Goal: Transaction & Acquisition: Purchase product/service

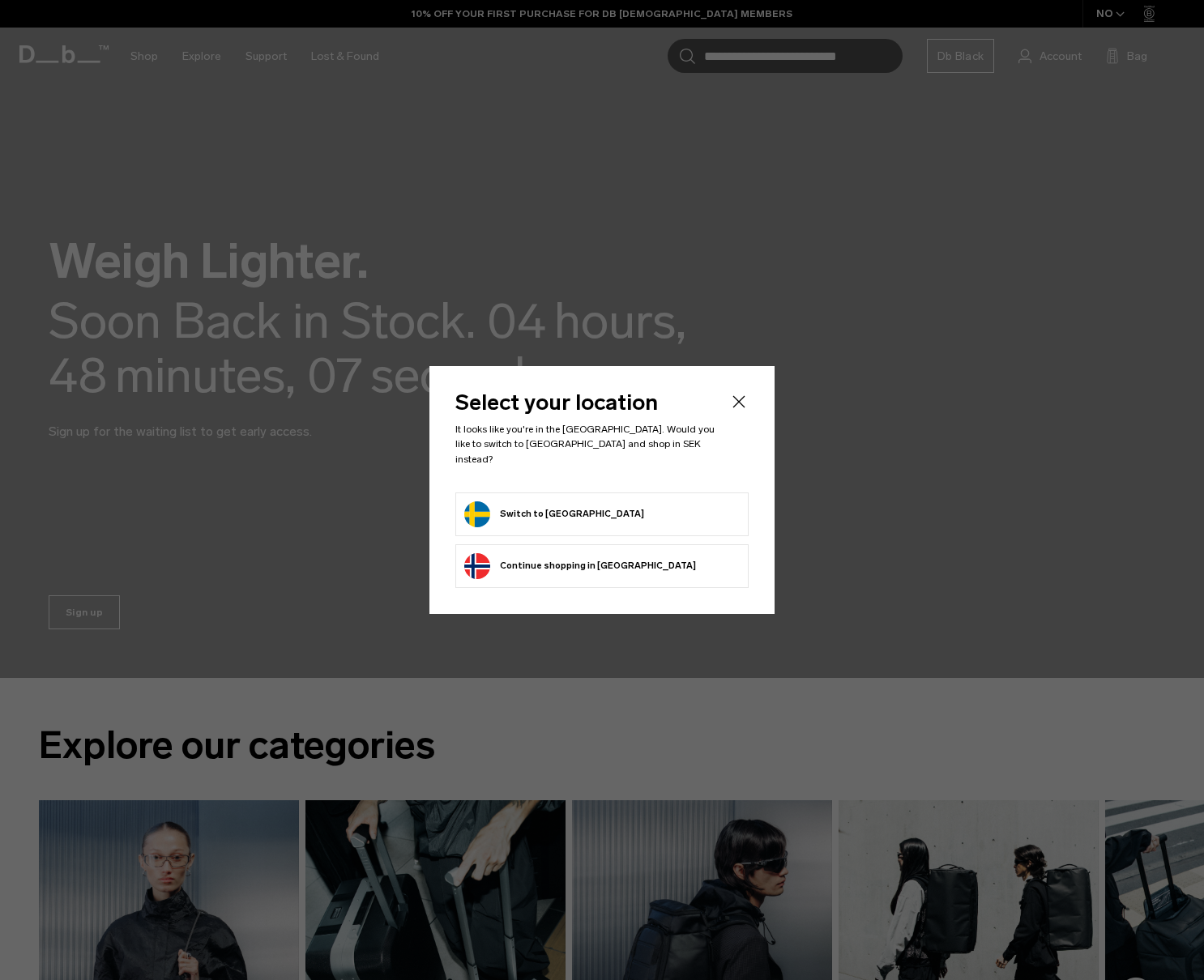
click at [582, 501] on form "Switch to Sweden" at bounding box center [602, 514] width 275 height 26
click at [557, 510] on button "Switch to Sweden" at bounding box center [554, 514] width 180 height 26
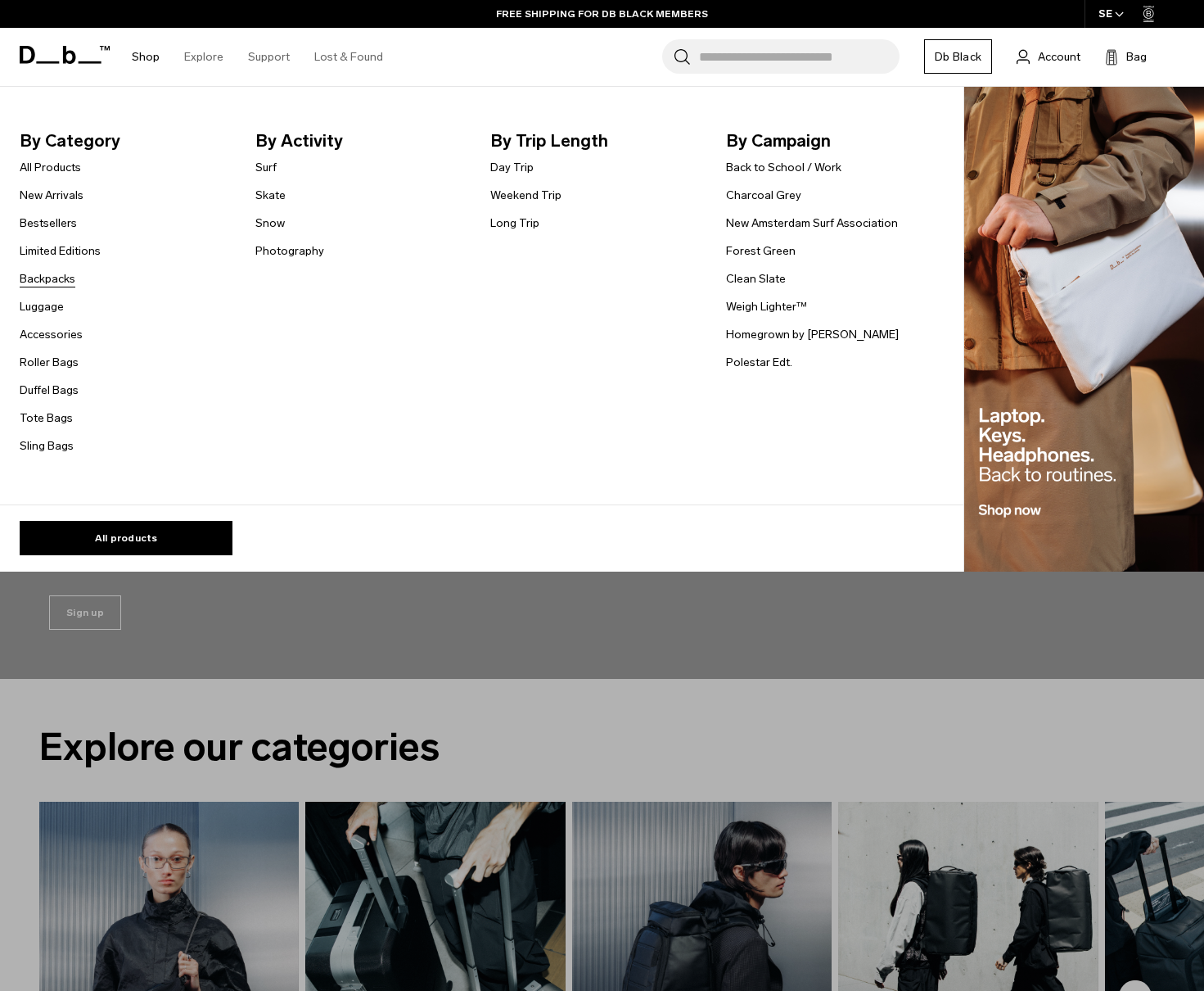
click at [58, 284] on link "Backpacks" at bounding box center [47, 279] width 56 height 17
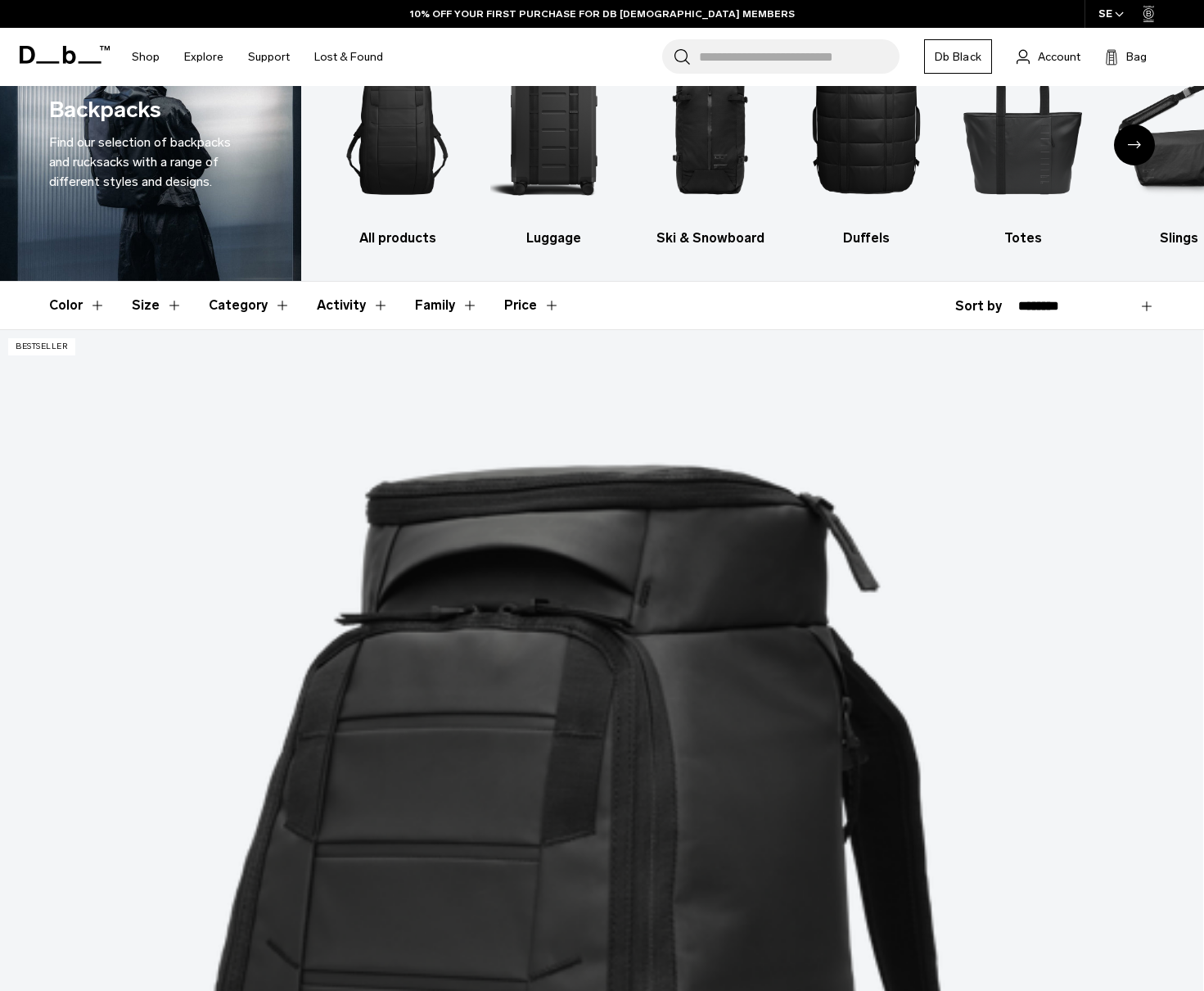
scroll to position [164, 0]
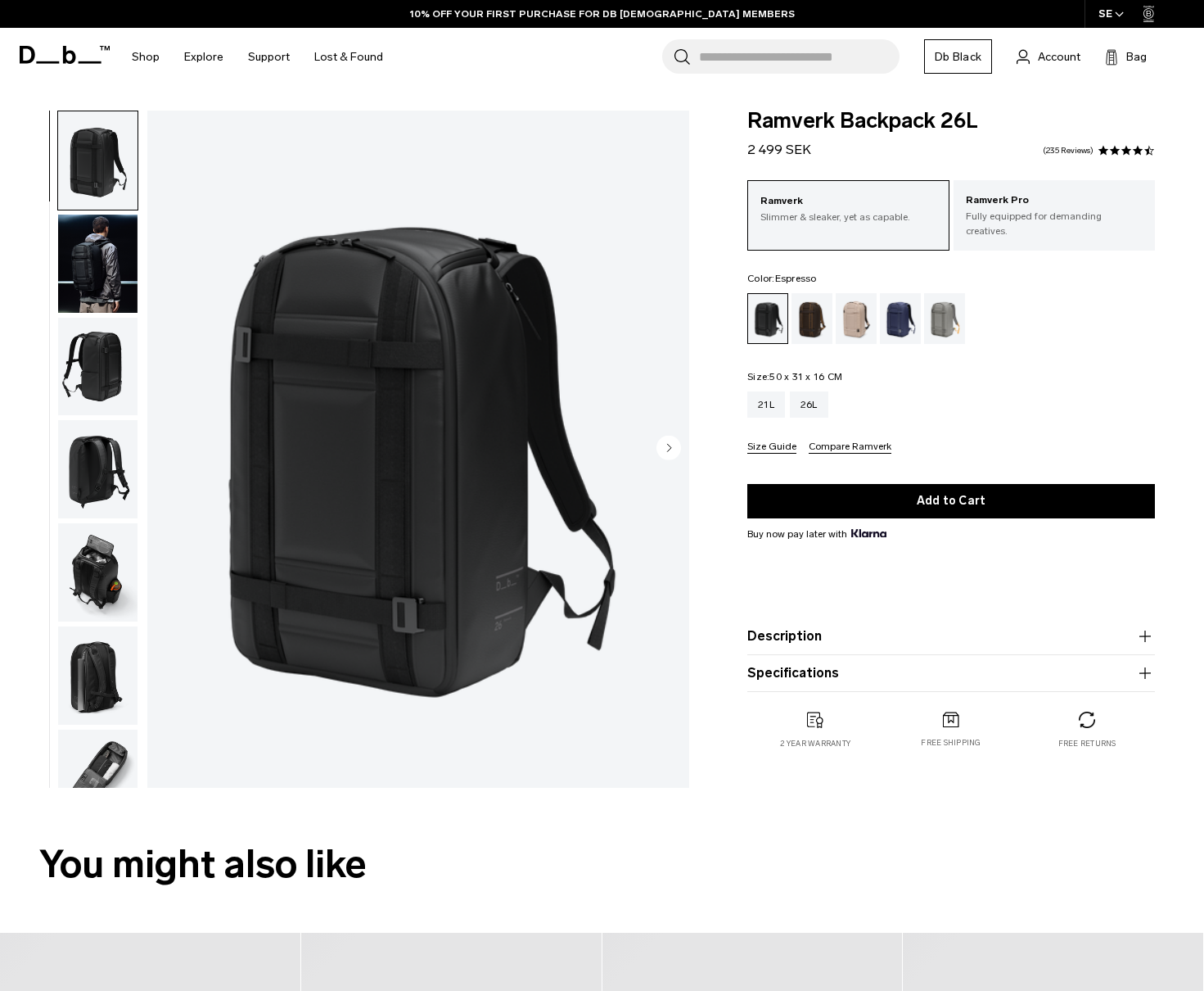
click at [805, 315] on div "Espresso" at bounding box center [812, 318] width 41 height 51
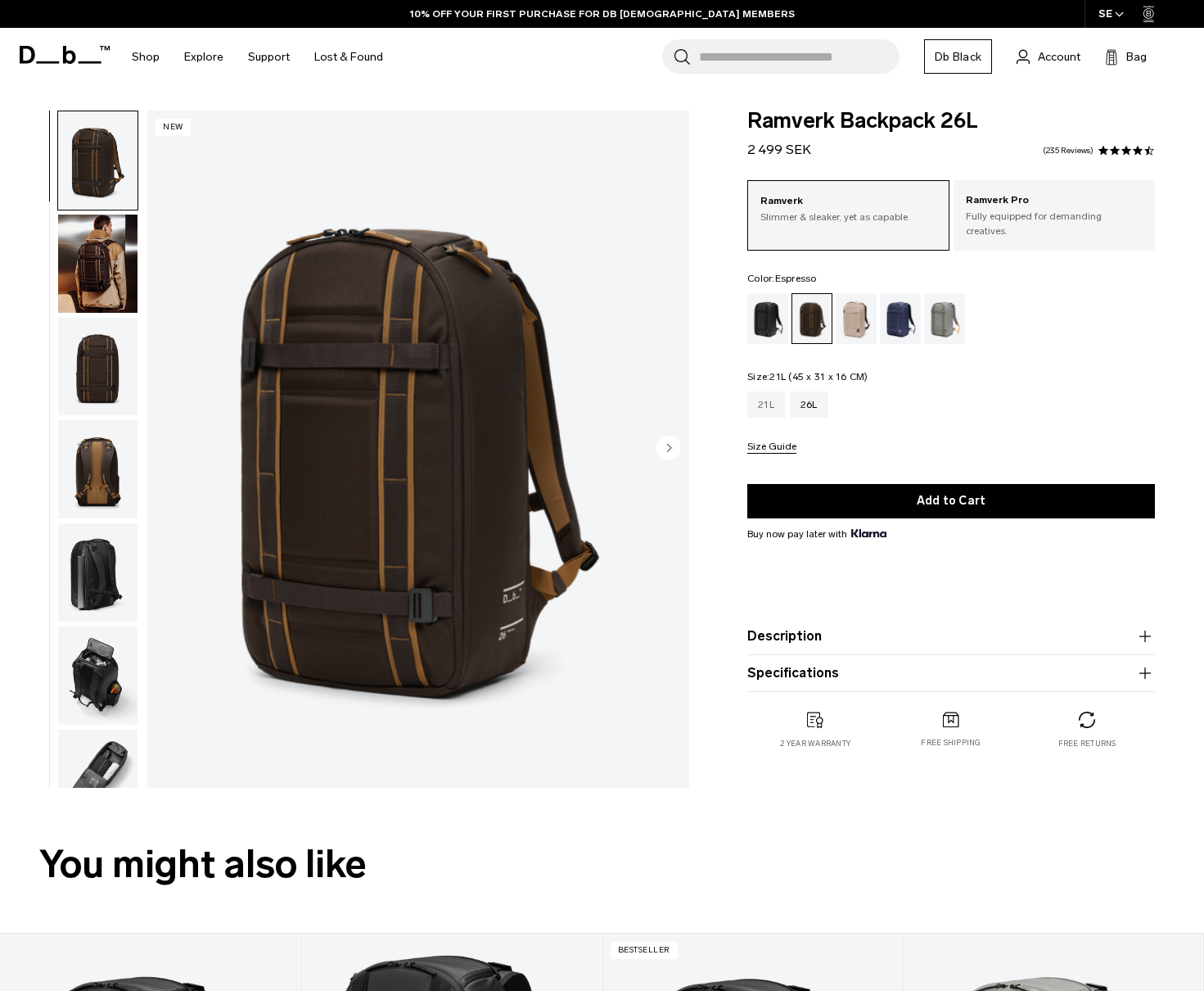
click at [765, 398] on div "21L" at bounding box center [765, 404] width 38 height 26
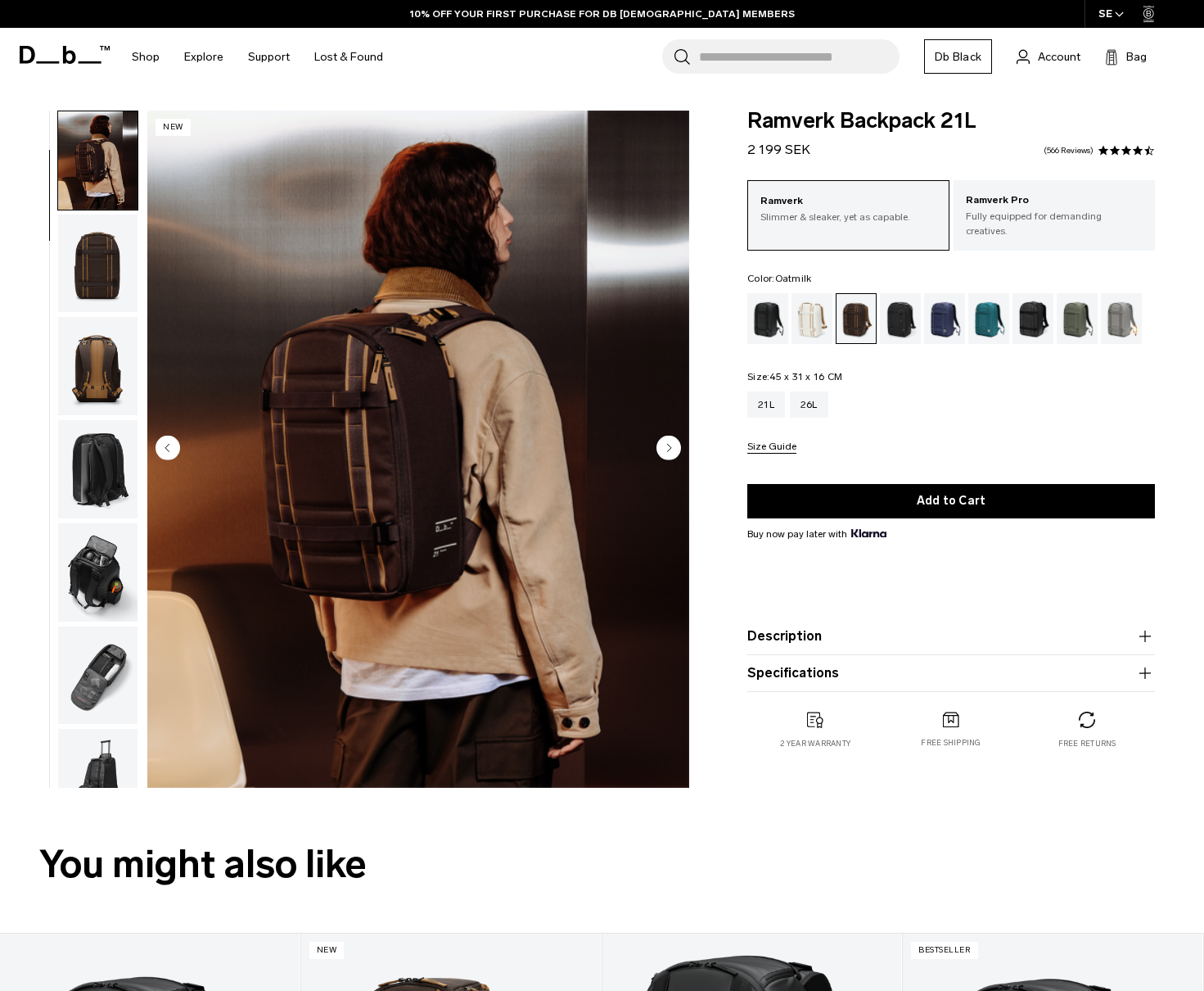
click at [801, 322] on div "Oatmilk" at bounding box center [812, 318] width 41 height 51
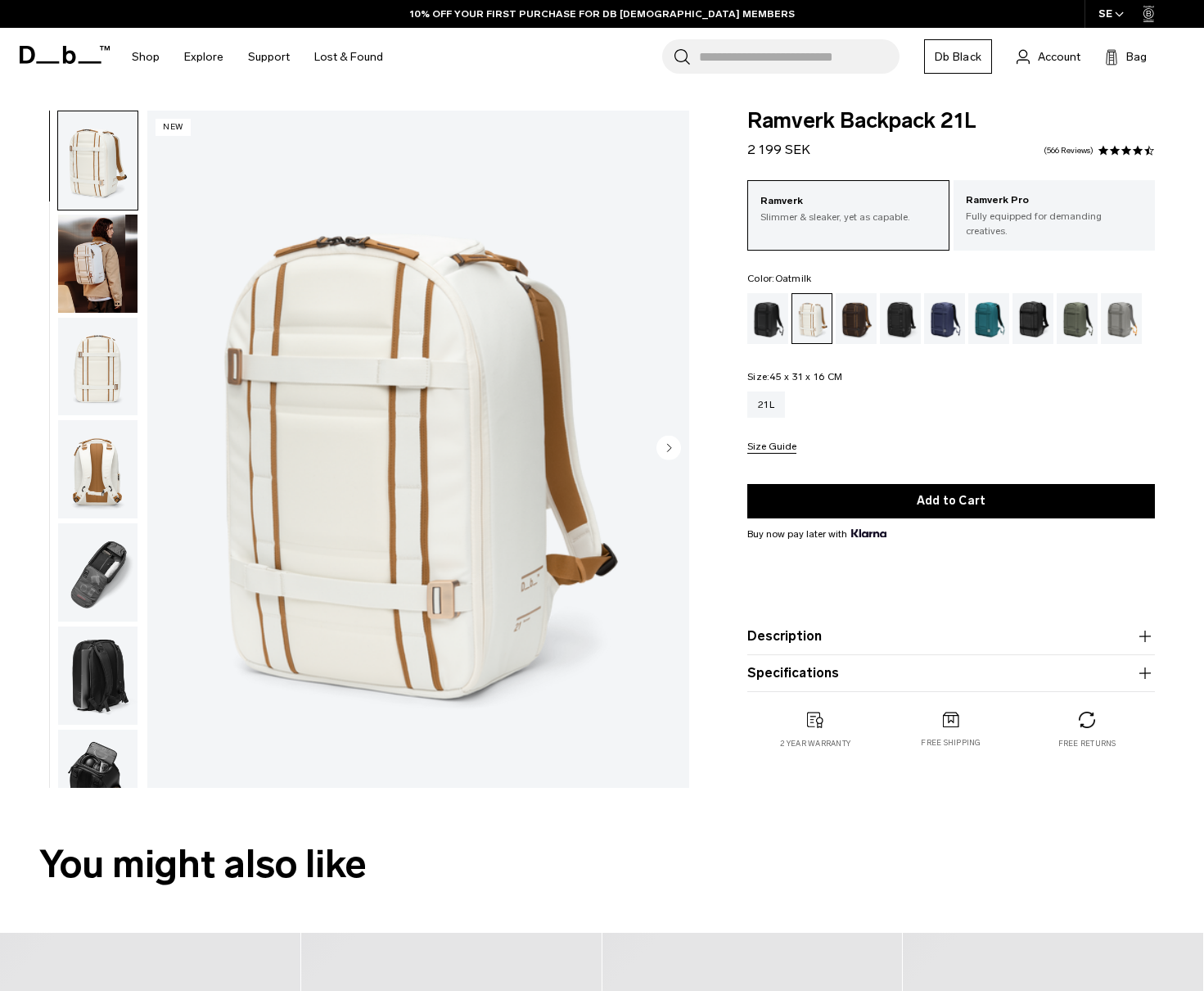
click at [108, 390] on img "button" at bounding box center [97, 367] width 80 height 98
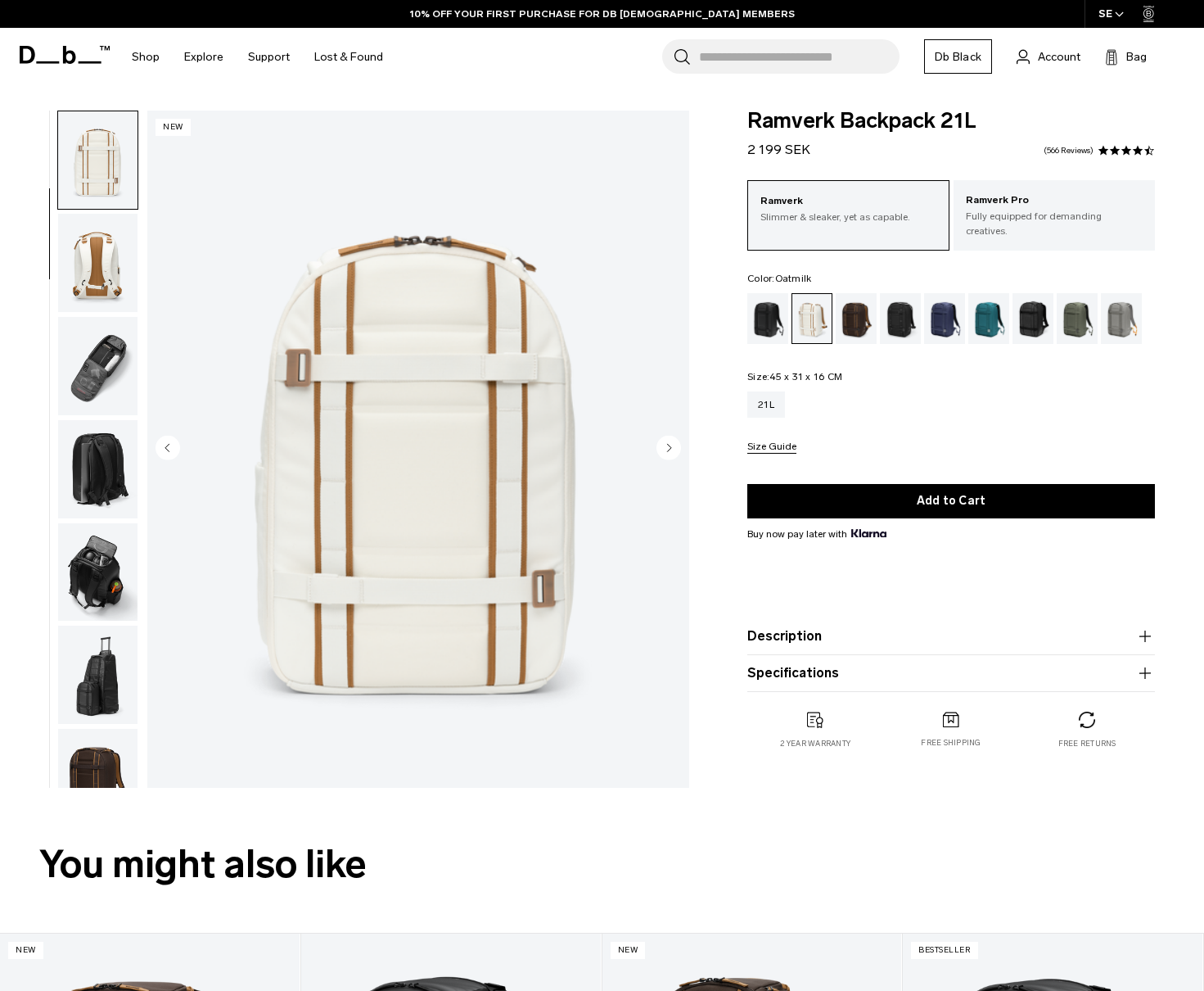
click at [103, 418] on ul at bounding box center [98, 449] width 81 height 677
click at [102, 397] on img "button" at bounding box center [97, 366] width 80 height 98
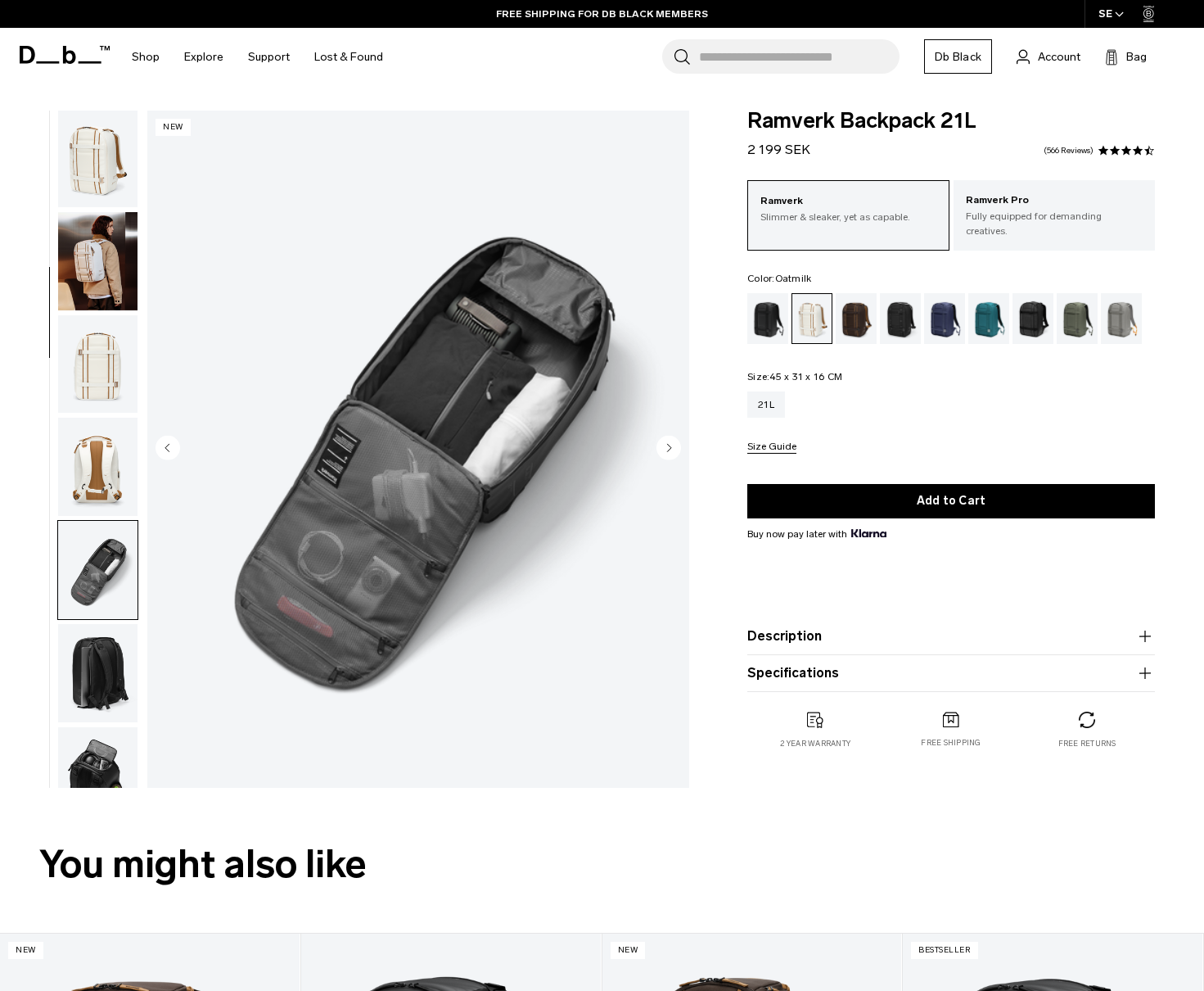
click at [96, 312] on ul at bounding box center [98, 449] width 81 height 677
click at [108, 347] on img "button" at bounding box center [97, 365] width 80 height 98
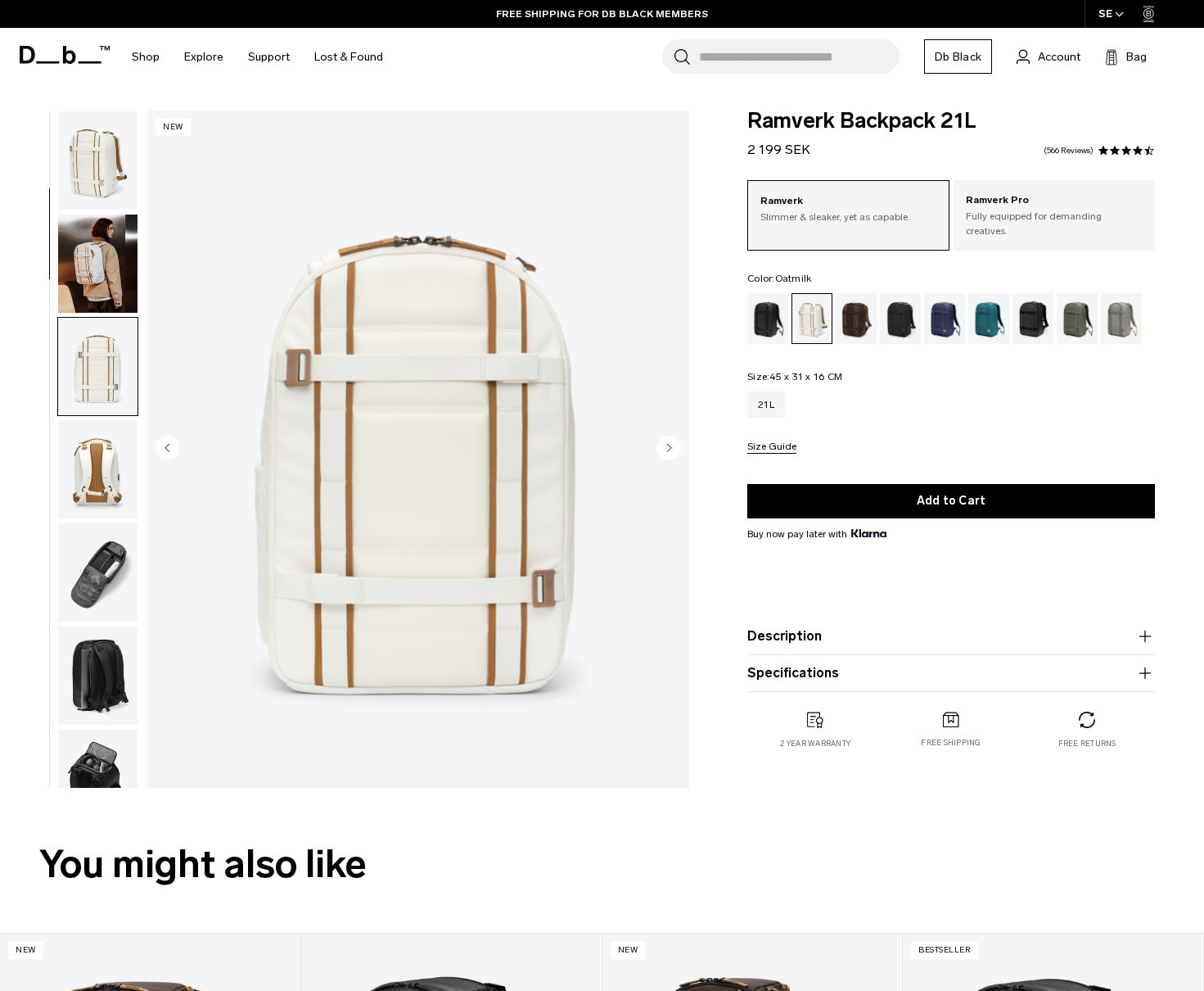
click at [113, 295] on img "button" at bounding box center [97, 264] width 80 height 98
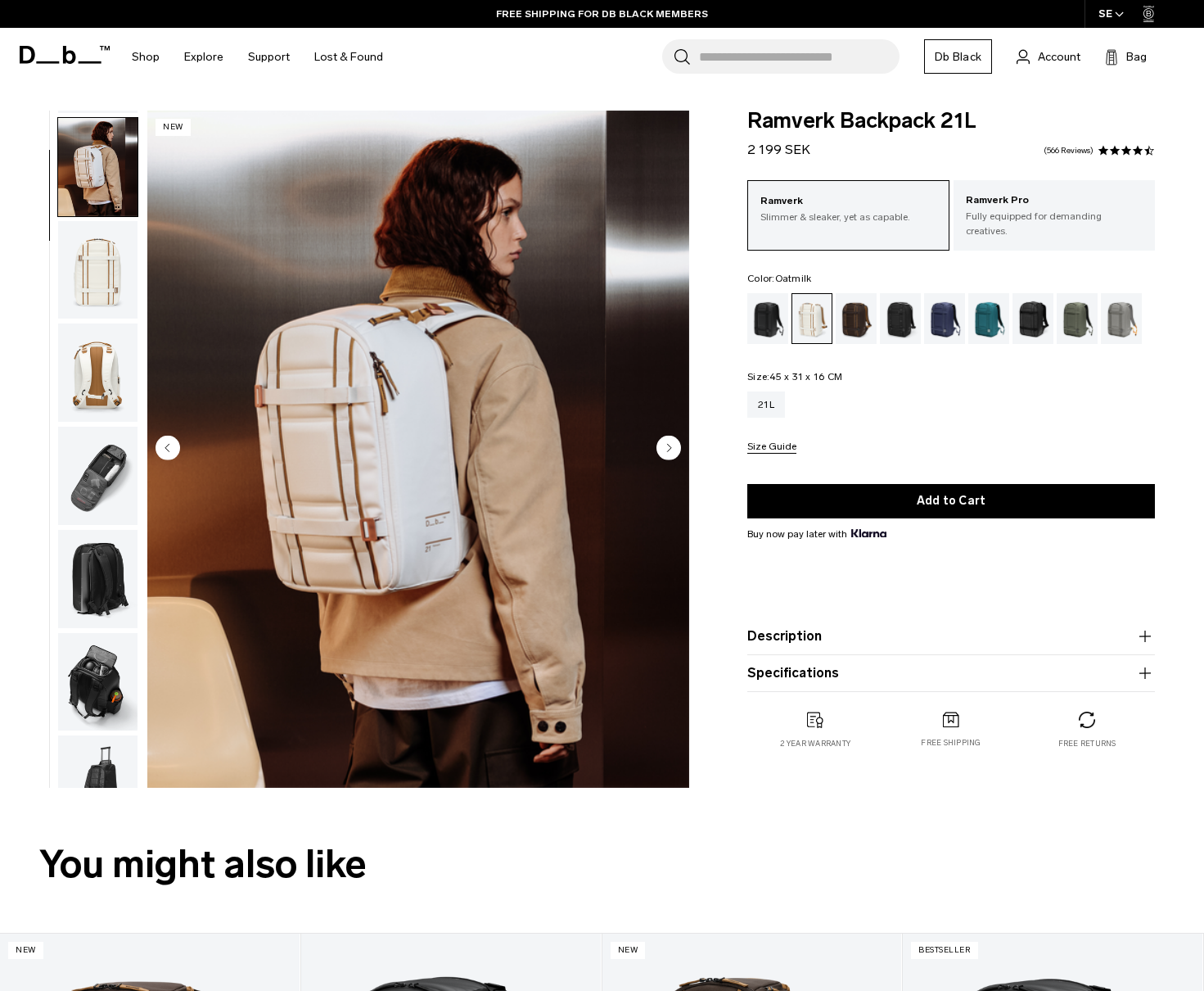
scroll to position [103, 0]
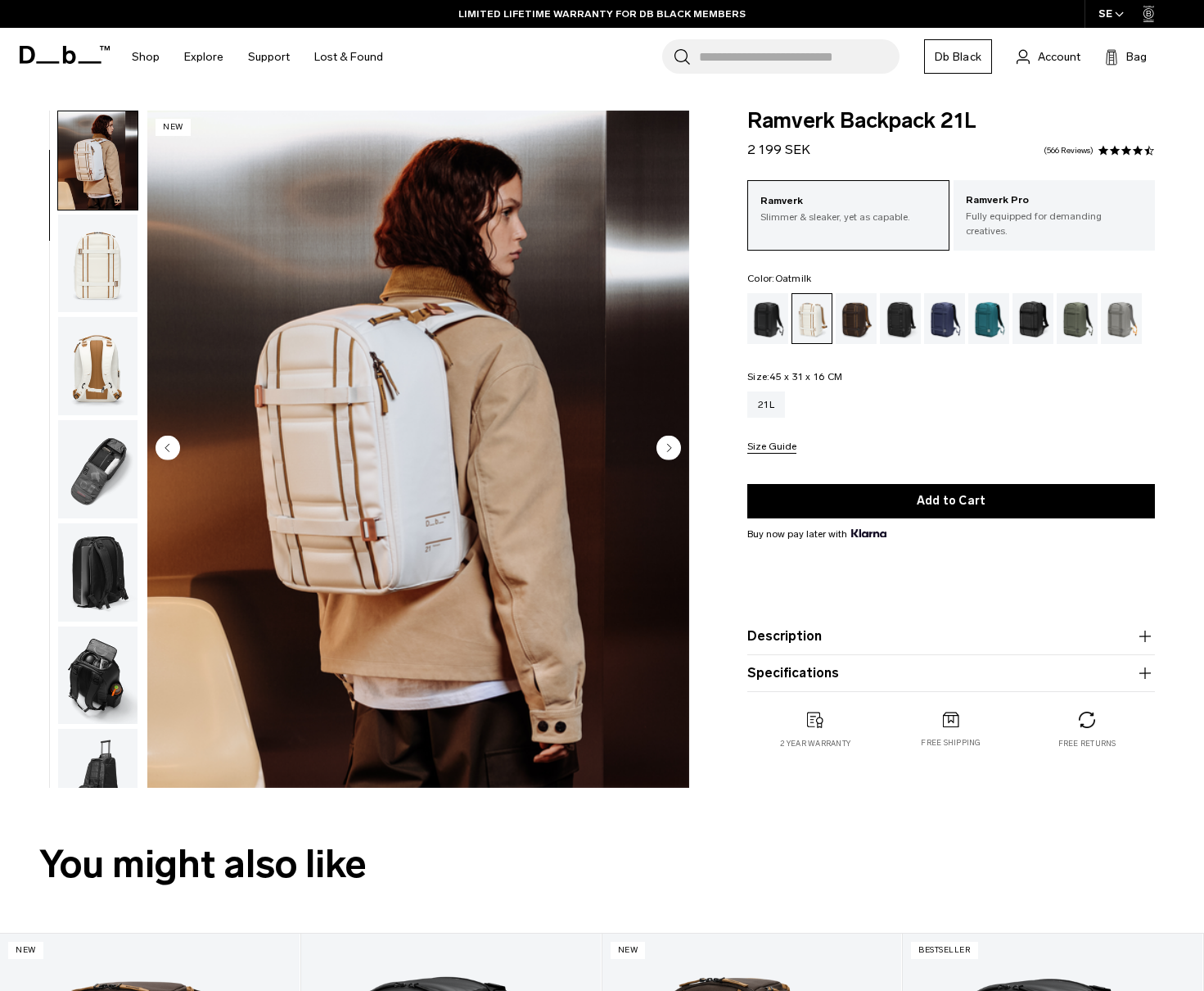
click at [103, 656] on img "button" at bounding box center [97, 675] width 80 height 98
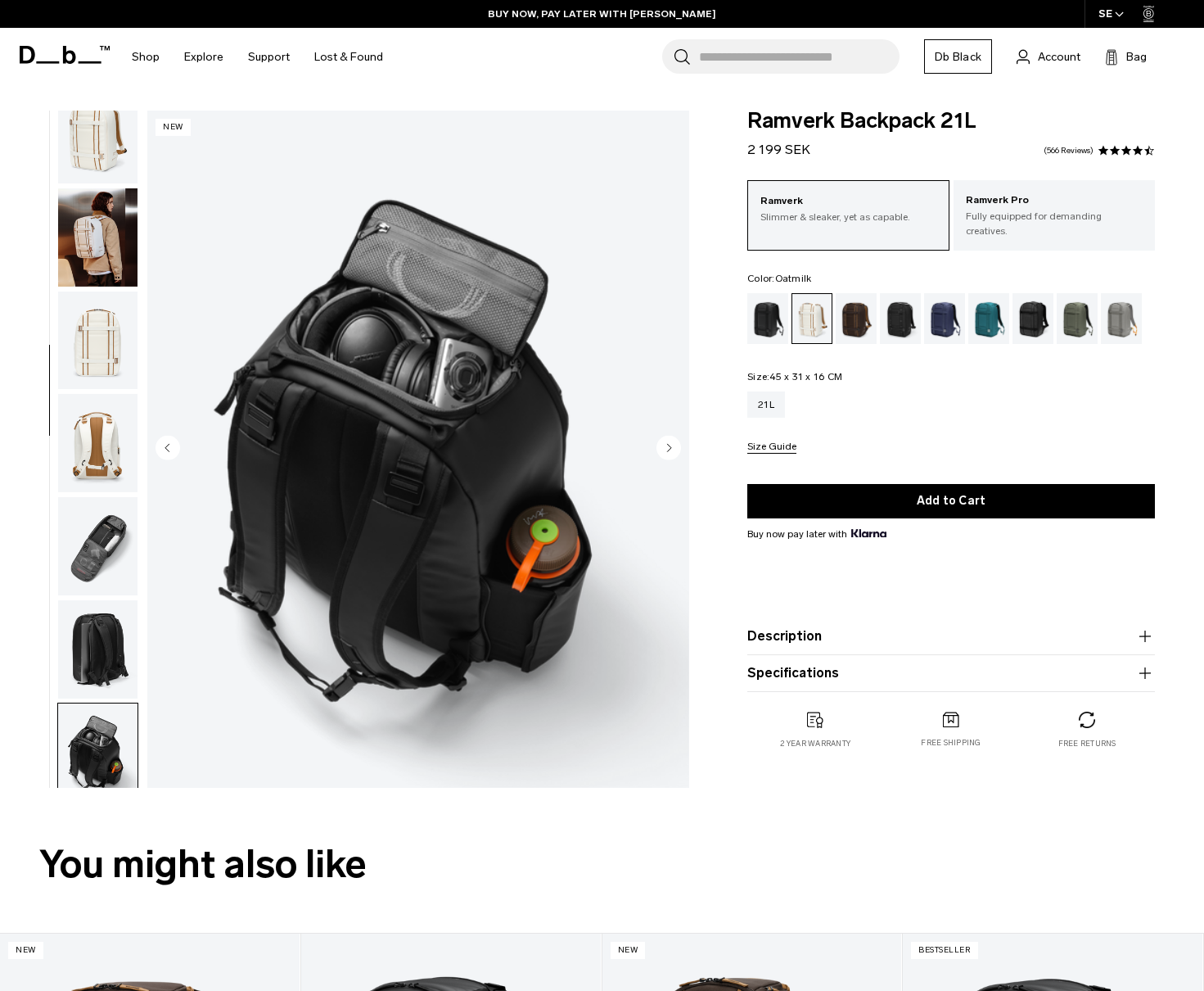
scroll to position [0, 0]
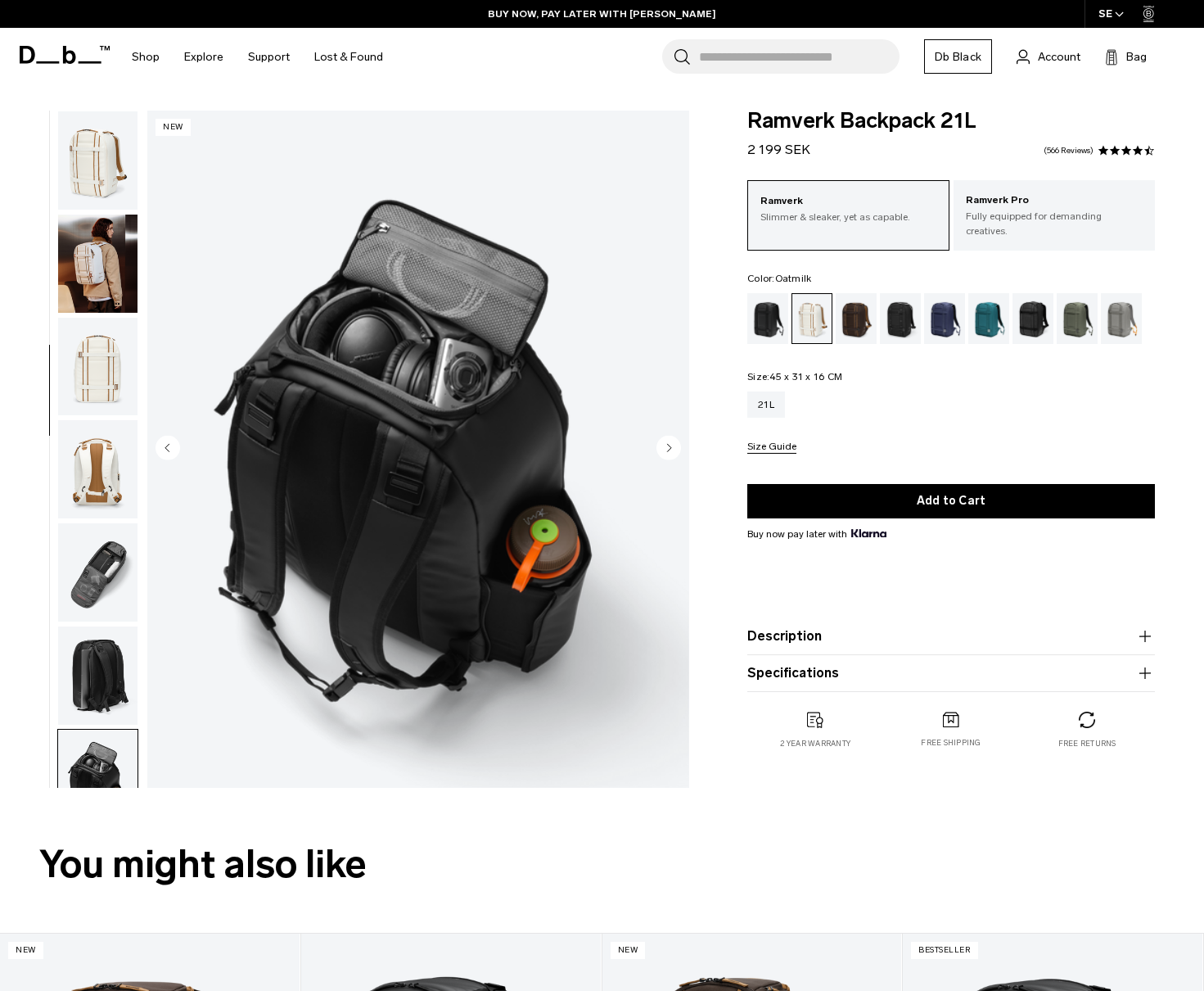
click at [105, 368] on img "button" at bounding box center [97, 367] width 80 height 98
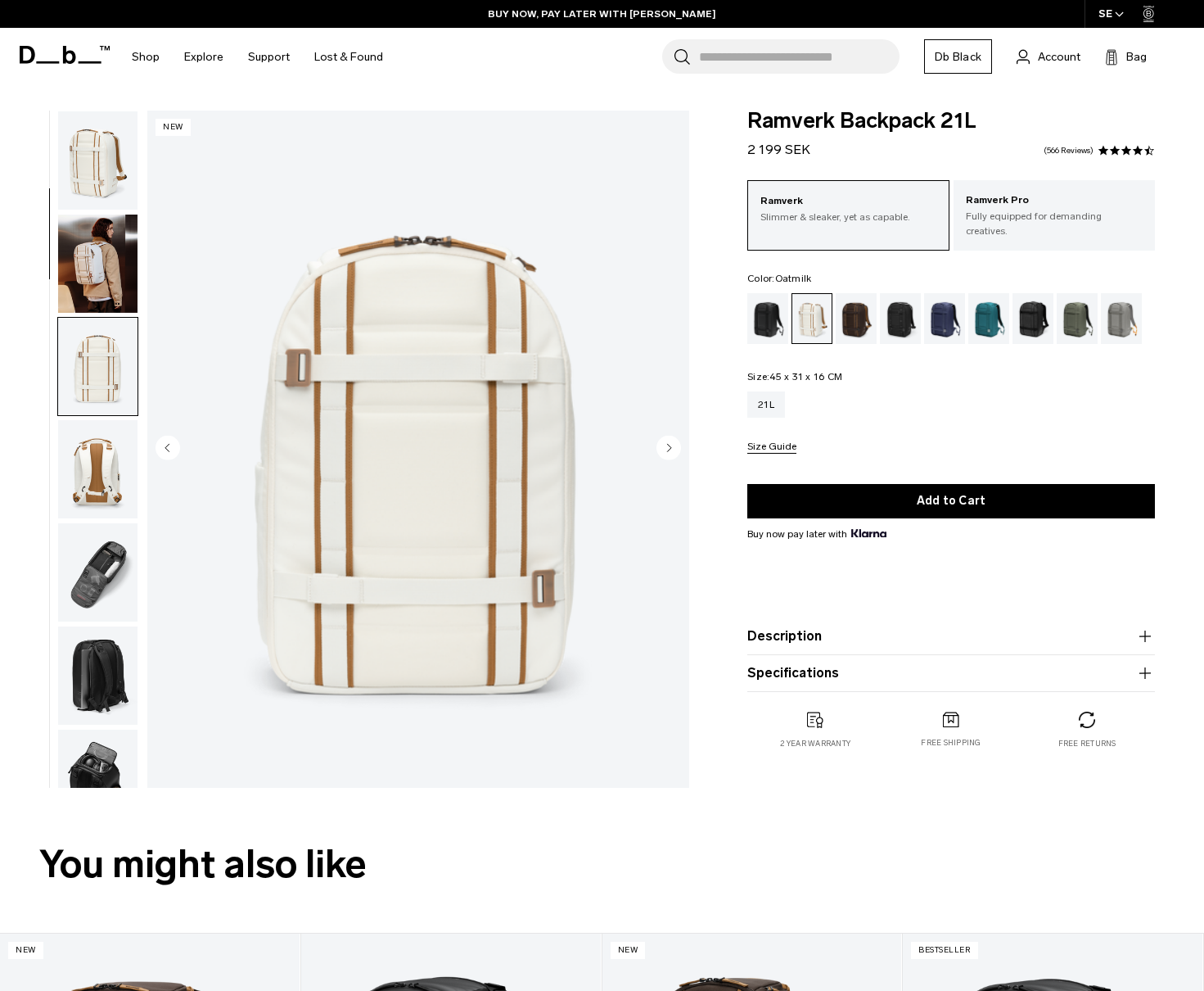
click at [133, 542] on img "button" at bounding box center [97, 572] width 80 height 98
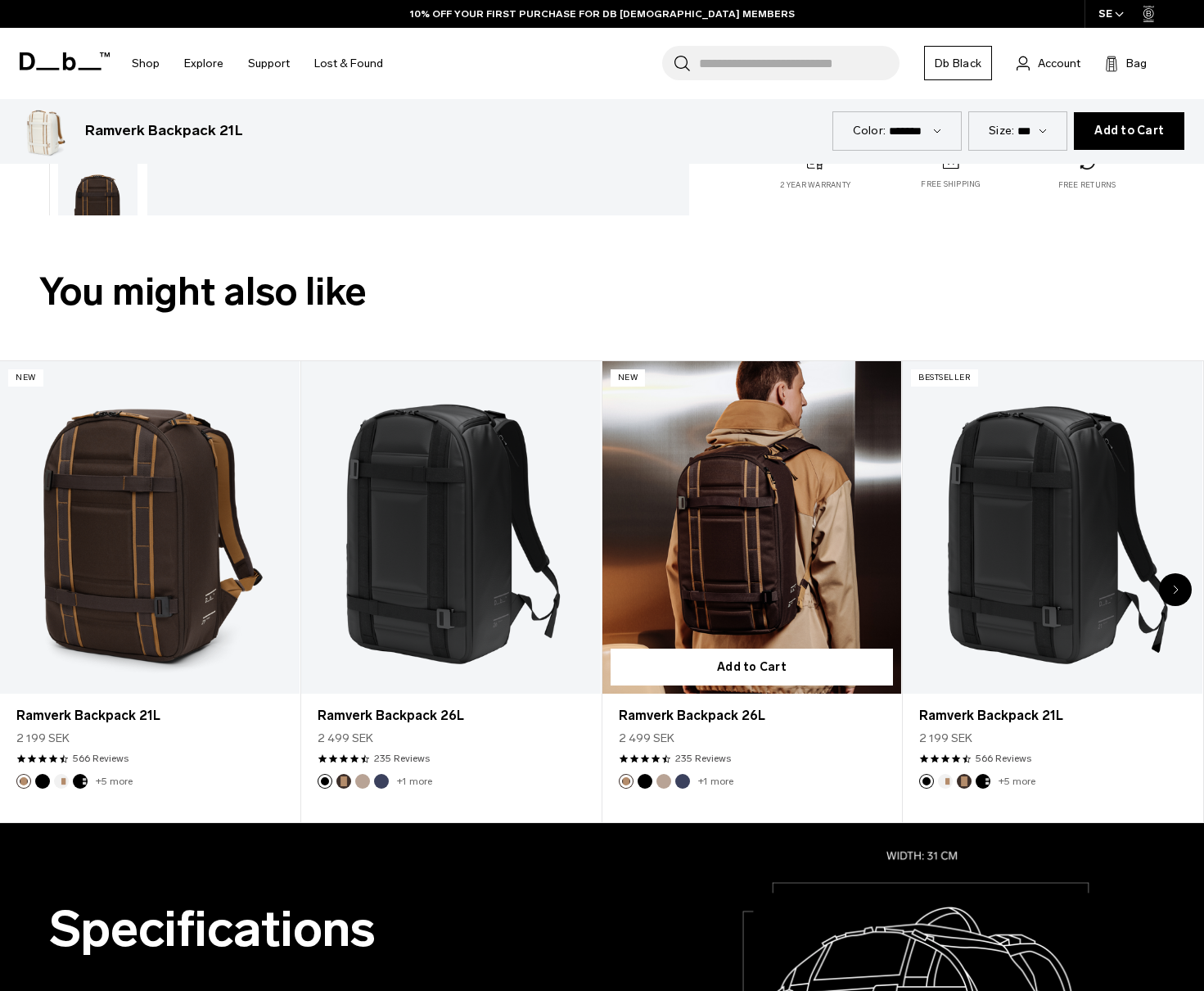
scroll to position [573, 0]
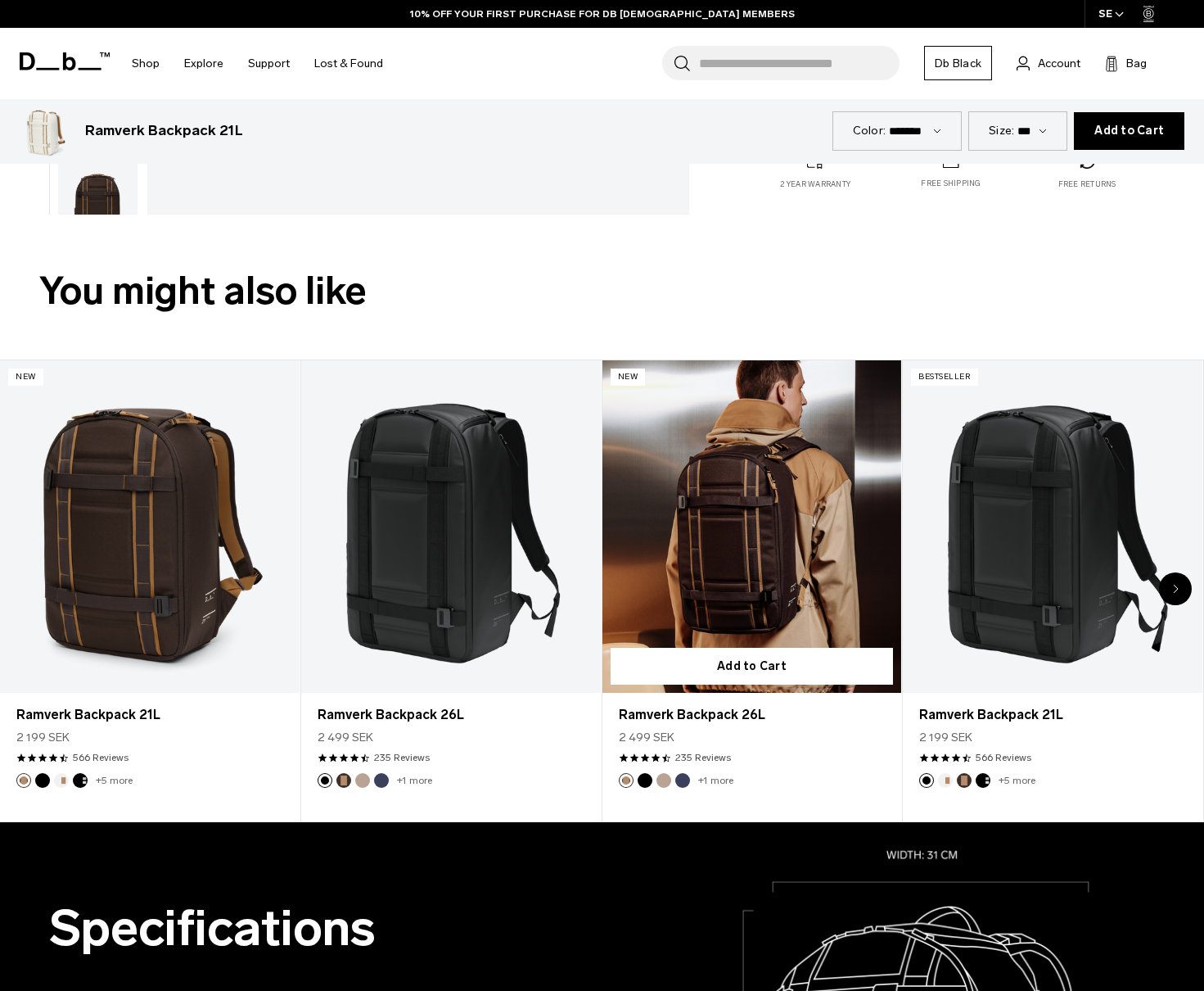
click at [771, 527] on link "Ramverk Backpack 26L" at bounding box center [753, 527] width 300 height 333
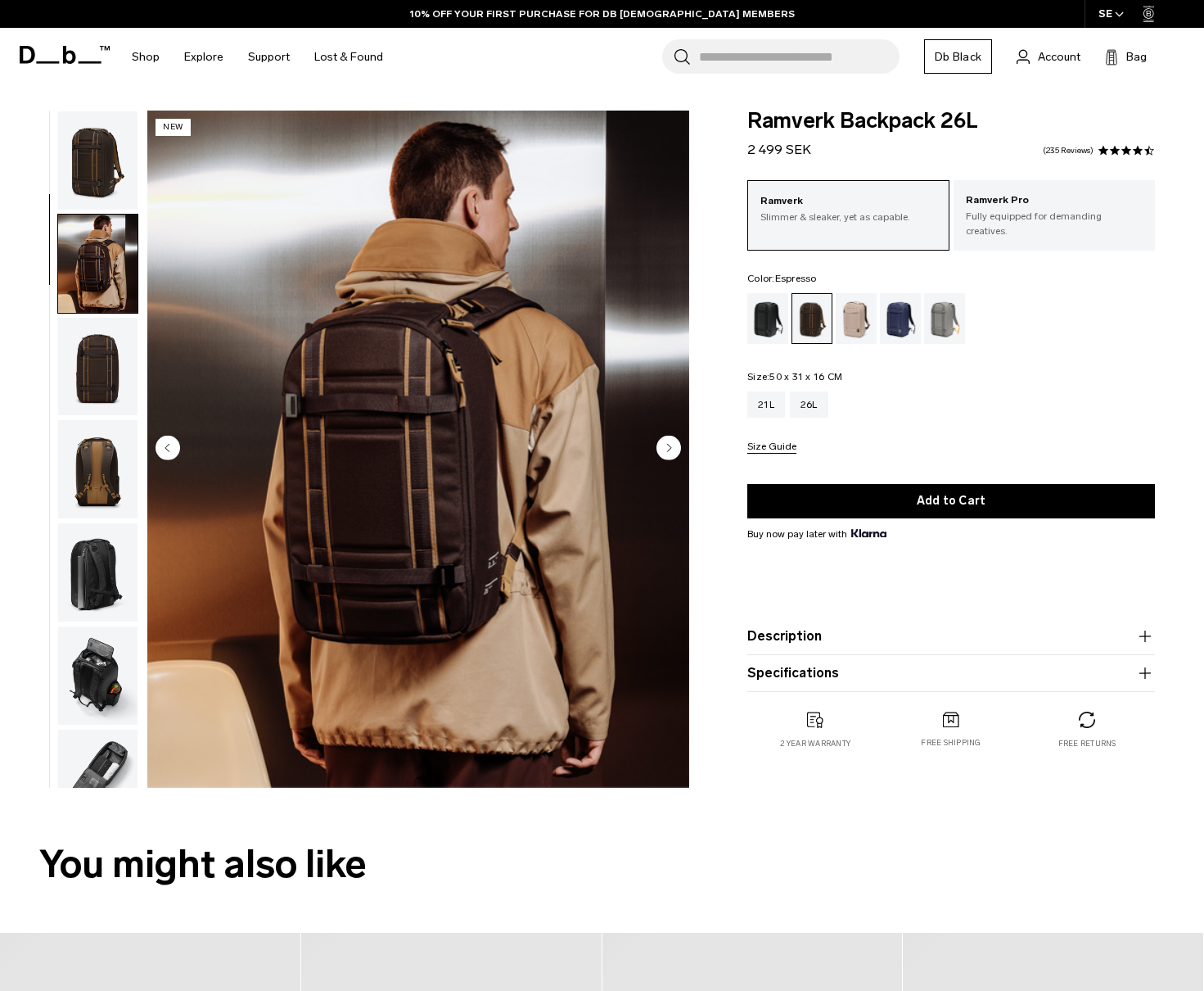
click at [150, 494] on img "2 / 8" at bounding box center [418, 449] width 542 height 677
click at [0, 0] on div at bounding box center [0, 0] width 0 height 0
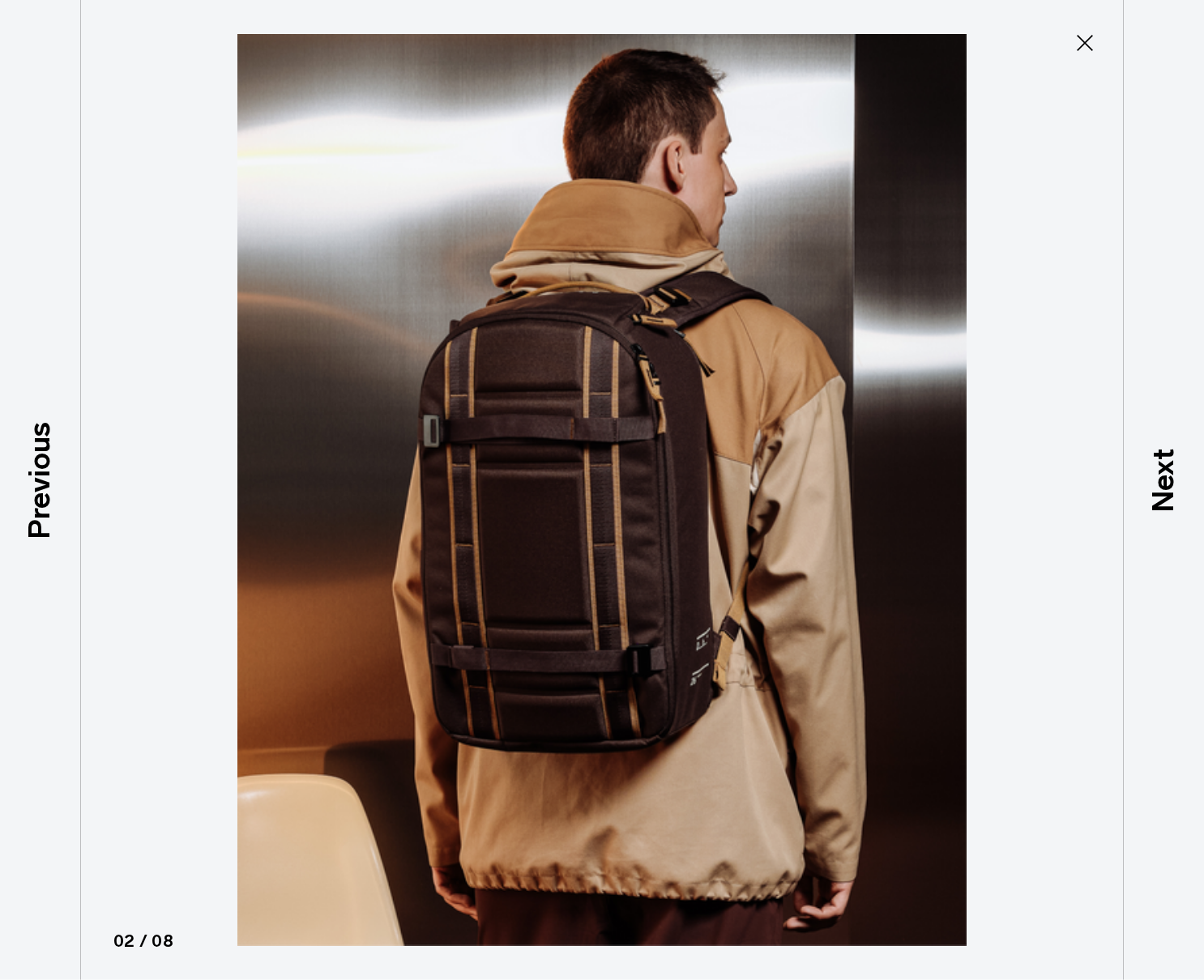
click at [1079, 41] on icon at bounding box center [1084, 42] width 26 height 26
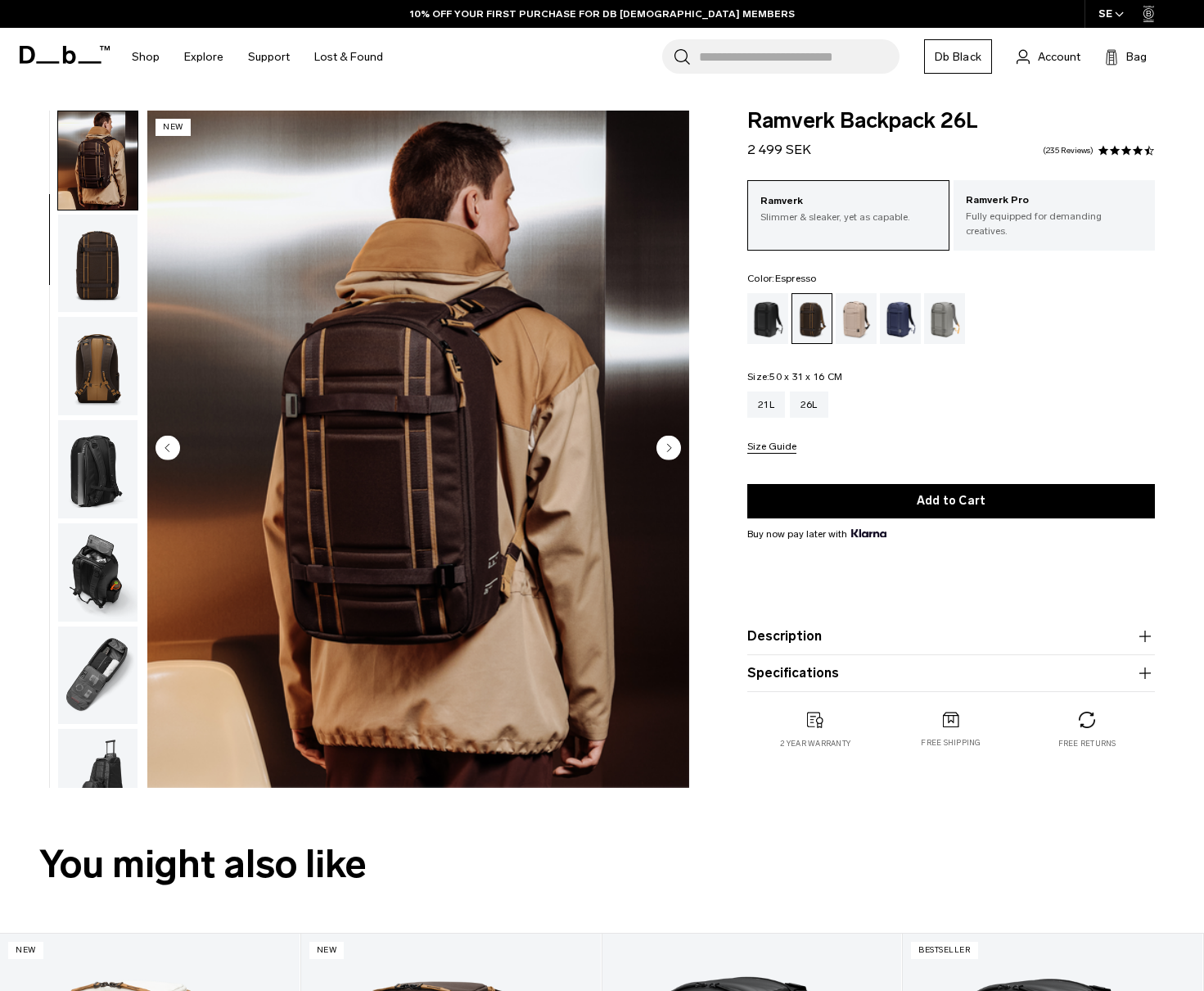
click at [118, 380] on img "button" at bounding box center [97, 366] width 80 height 98
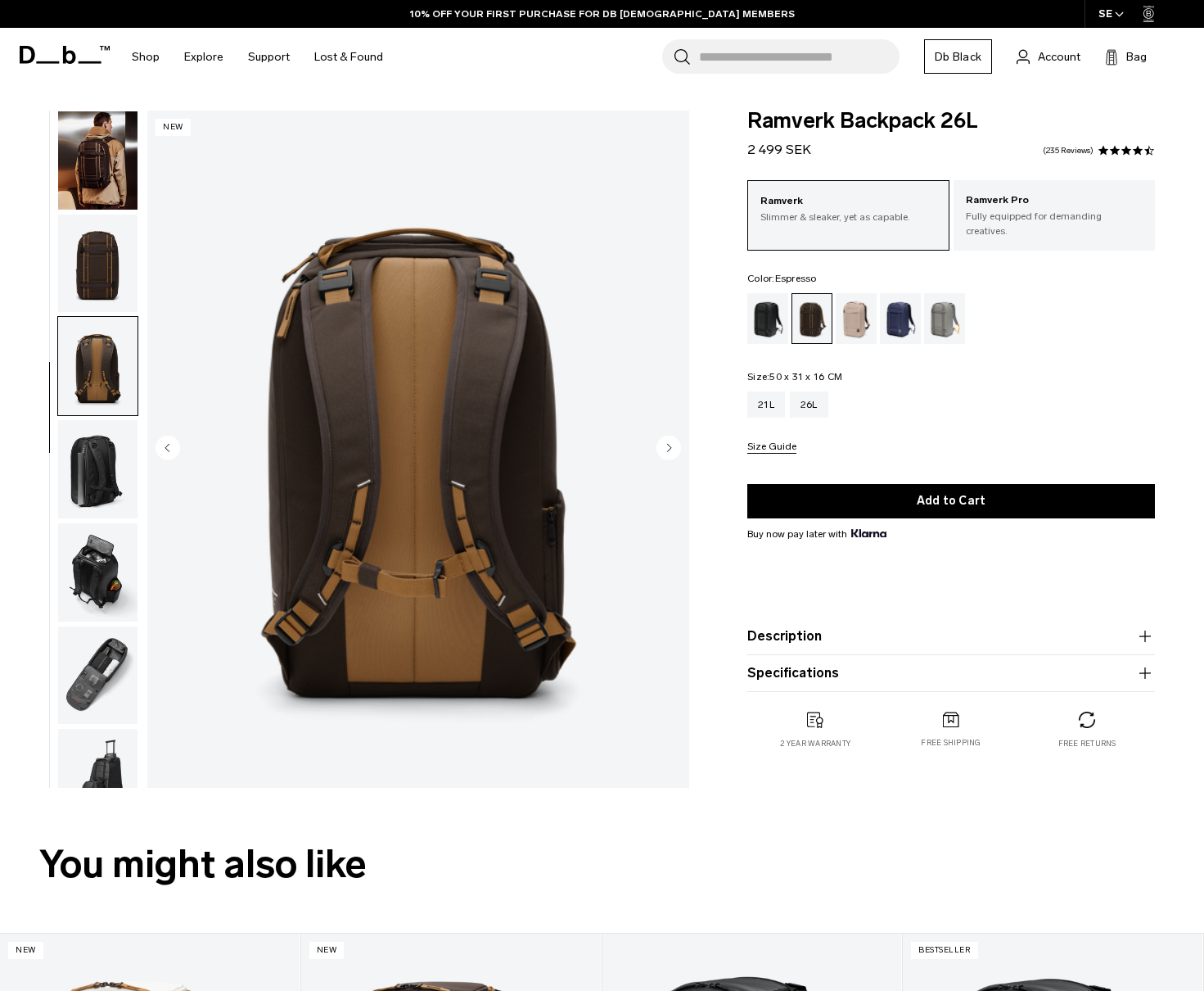
scroll to position [143, 0]
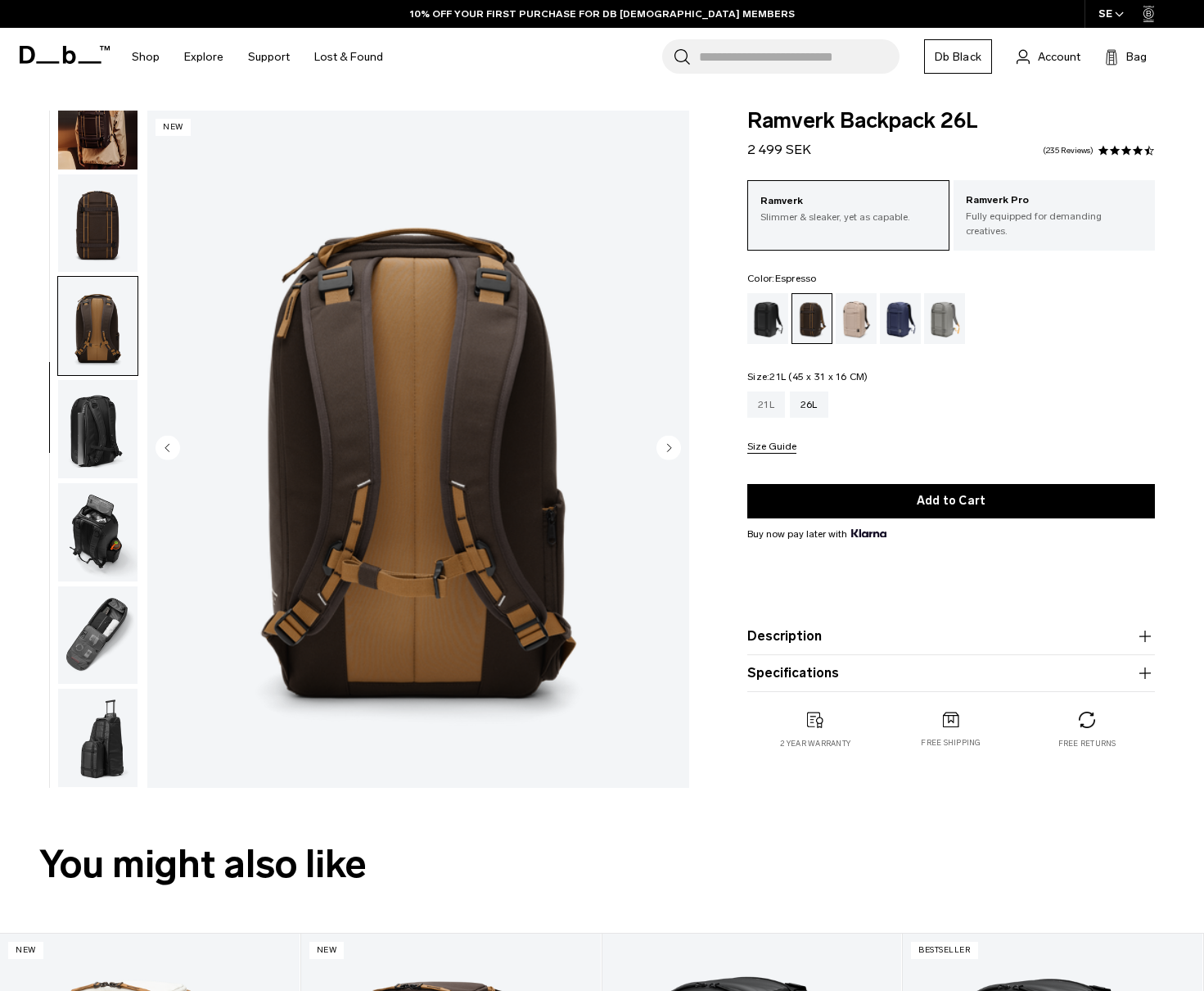
click at [753, 392] on div "21L" at bounding box center [765, 404] width 38 height 26
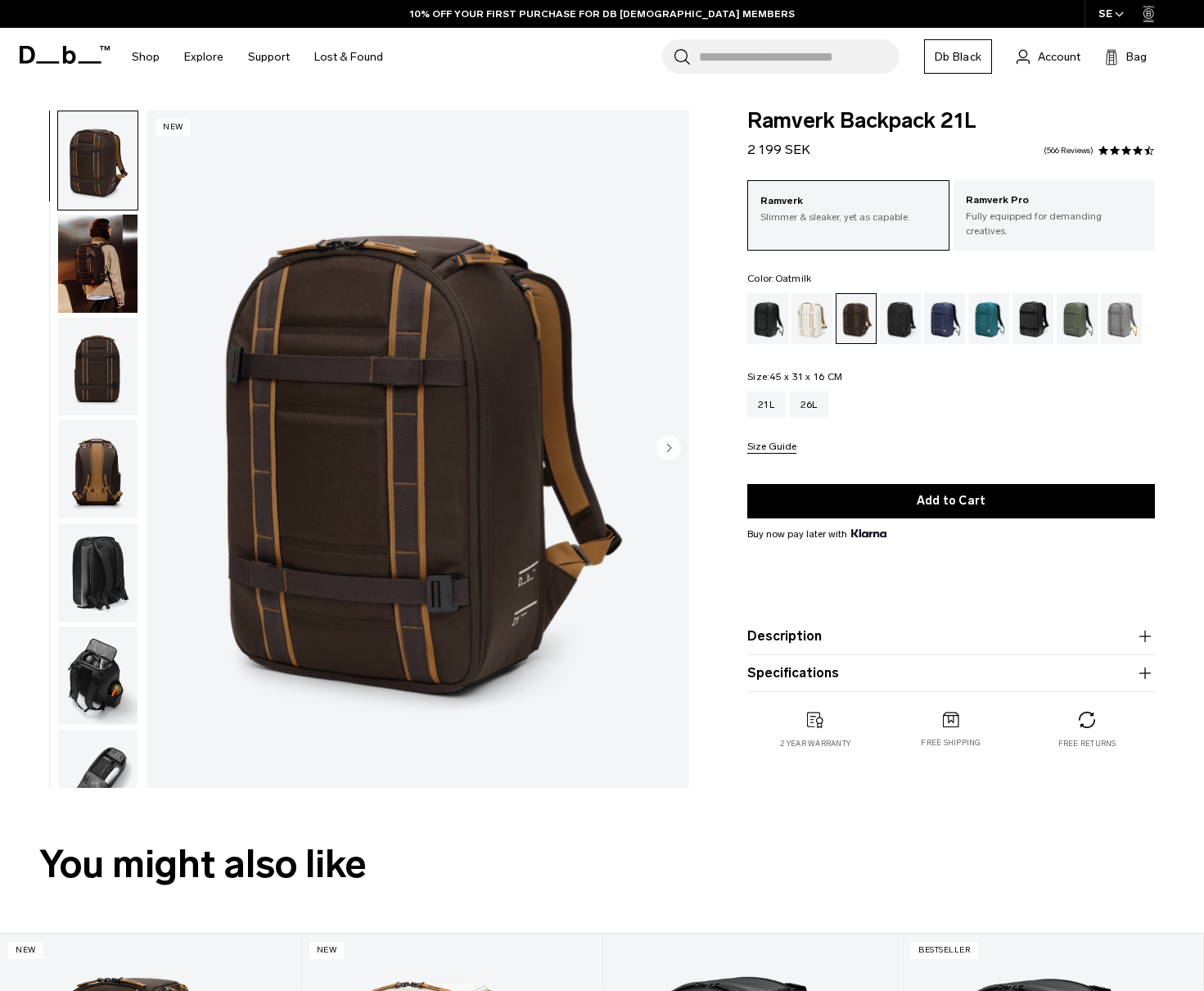
click at [805, 320] on div "Oatmilk" at bounding box center [812, 318] width 41 height 51
